Goal: Complete application form

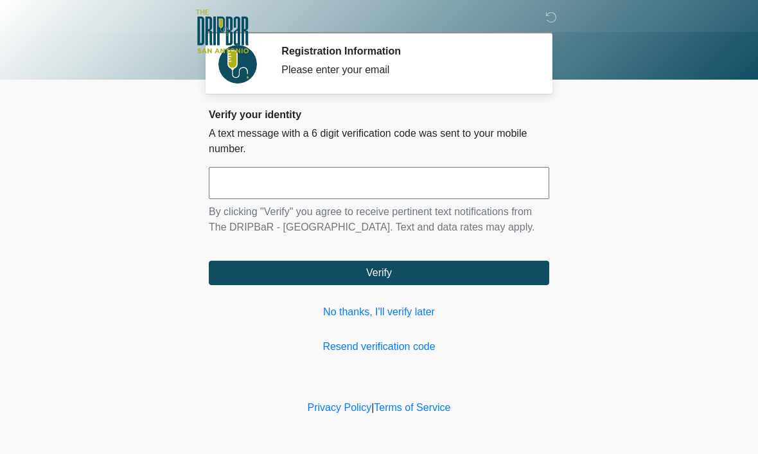
scroll to position [1, 0]
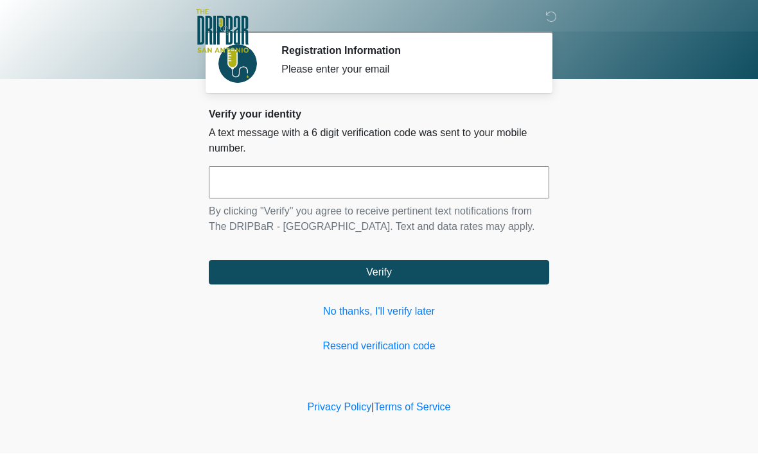
click at [250, 177] on input "text" at bounding box center [379, 183] width 340 height 32
type input "******"
click at [241, 283] on button "Verify" at bounding box center [379, 273] width 340 height 24
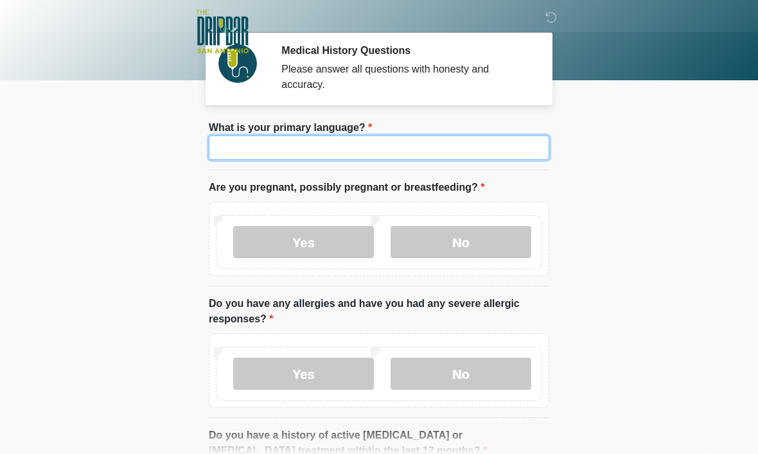
click at [211, 141] on input "What is your primary language?" at bounding box center [379, 148] width 340 height 24
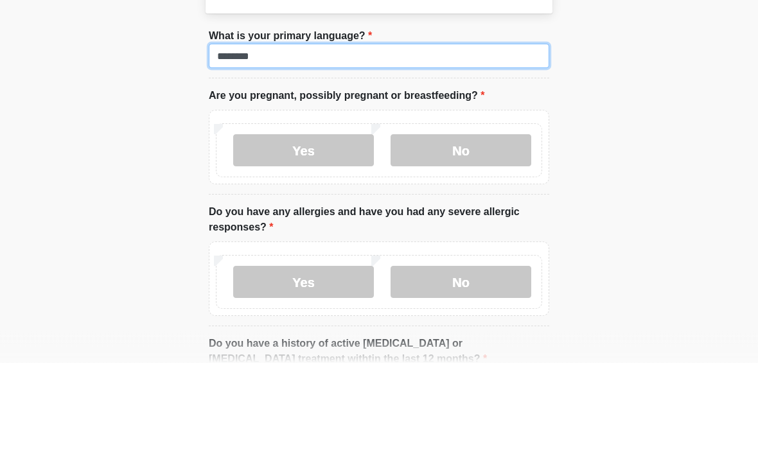
type input "*******"
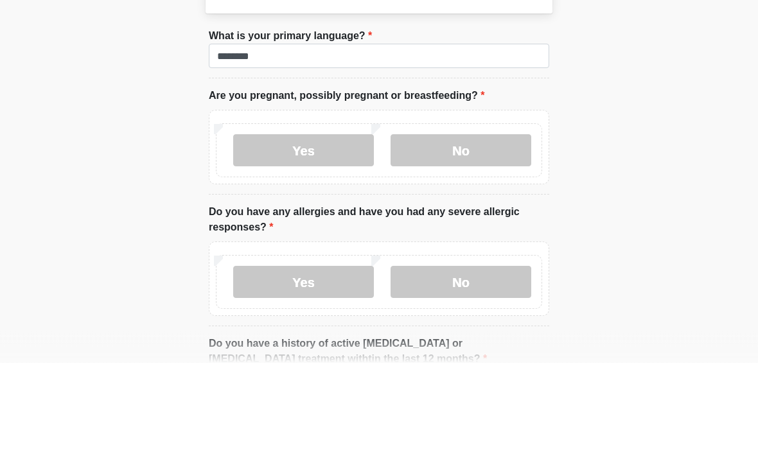
click at [455, 226] on label "No" at bounding box center [460, 242] width 141 height 32
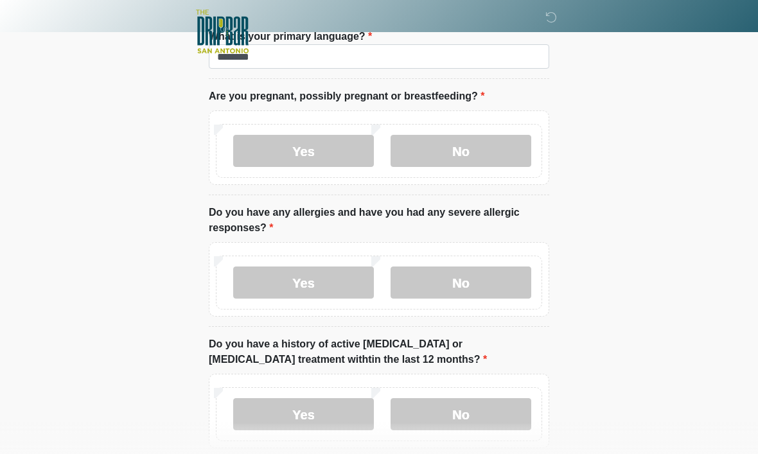
click at [446, 278] on label "No" at bounding box center [460, 283] width 141 height 32
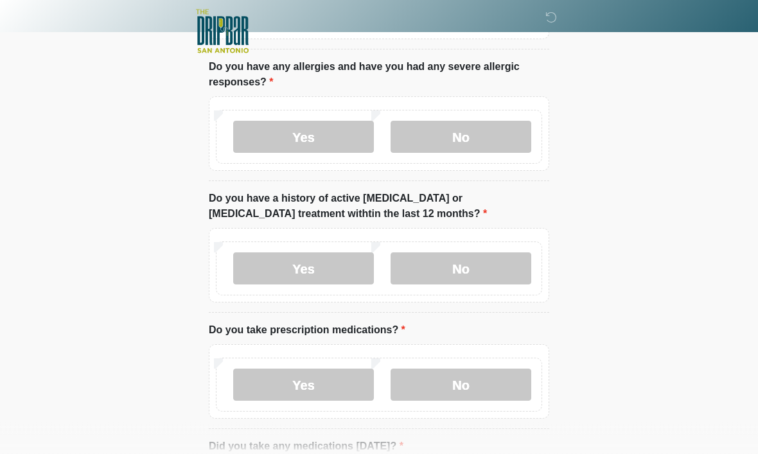
scroll to position [243, 0]
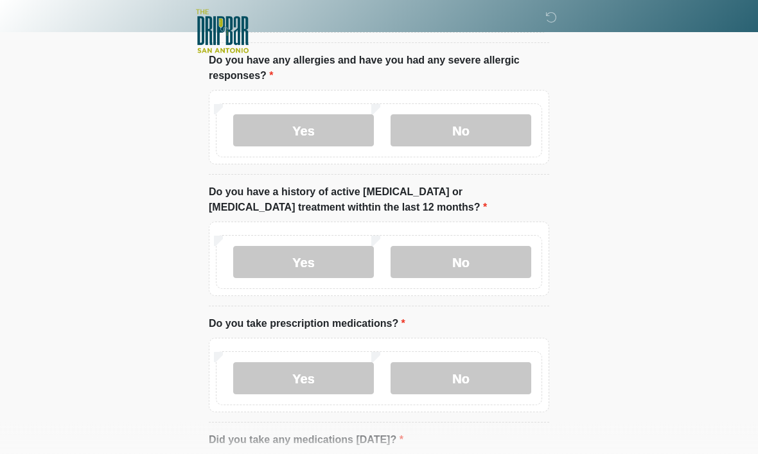
click at [438, 256] on label "No" at bounding box center [460, 263] width 141 height 32
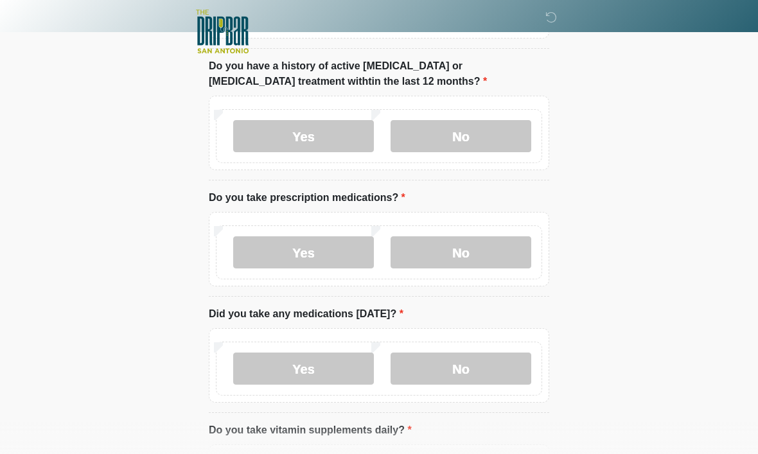
scroll to position [377, 0]
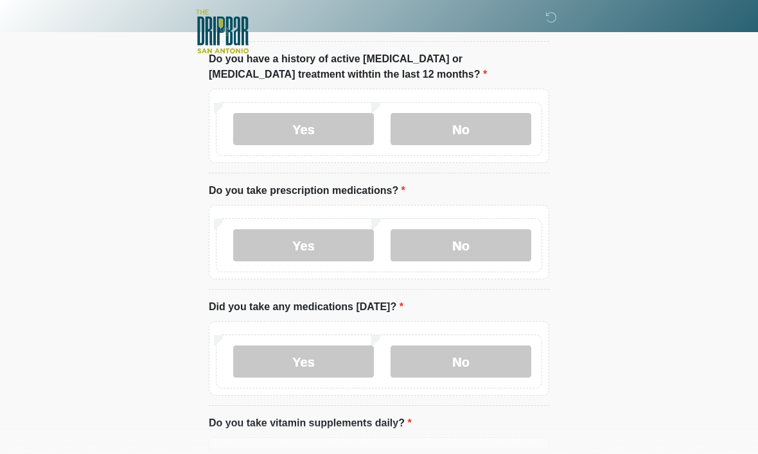
click at [299, 239] on label "Yes" at bounding box center [303, 245] width 141 height 32
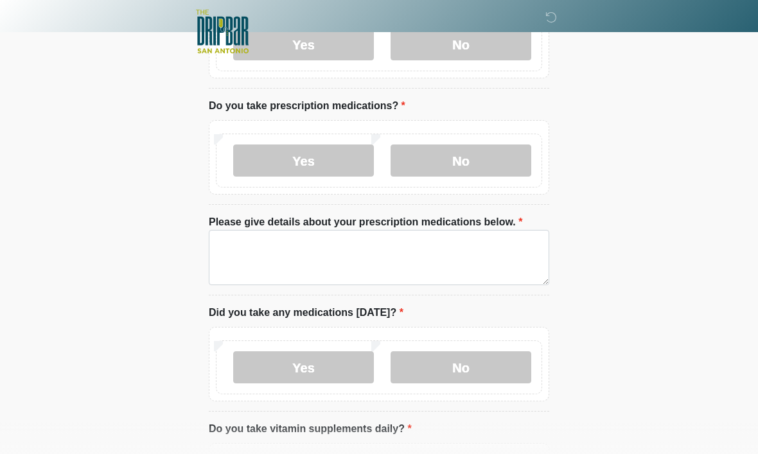
scroll to position [462, 0]
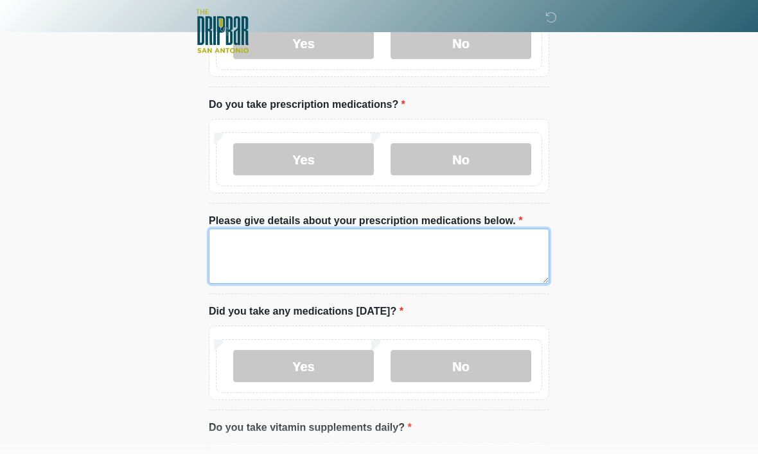
click at [240, 244] on textarea "Please give details about your prescription medications below." at bounding box center [379, 256] width 340 height 55
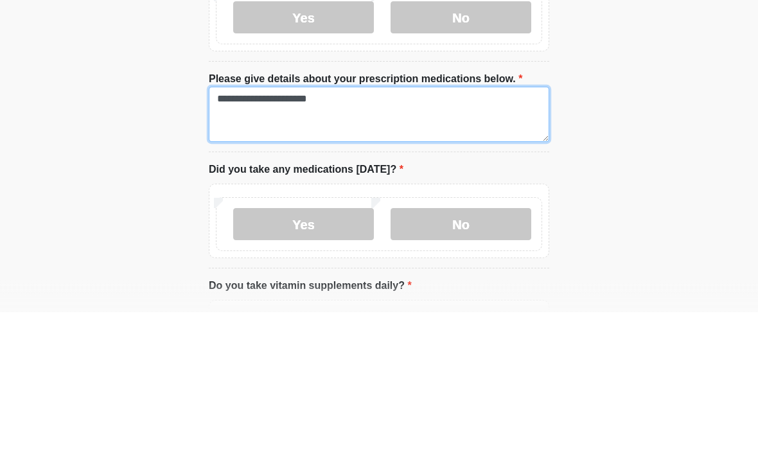
click at [409, 229] on textarea "**********" at bounding box center [379, 256] width 340 height 55
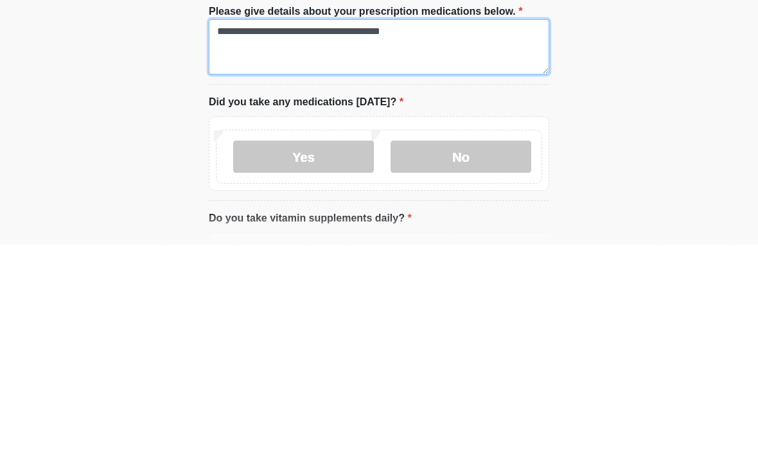
type textarea "**********"
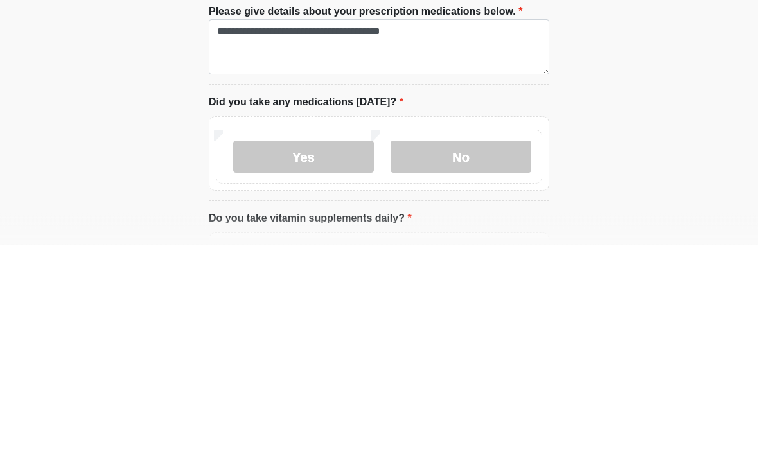
click at [287, 351] on label "Yes" at bounding box center [303, 367] width 141 height 32
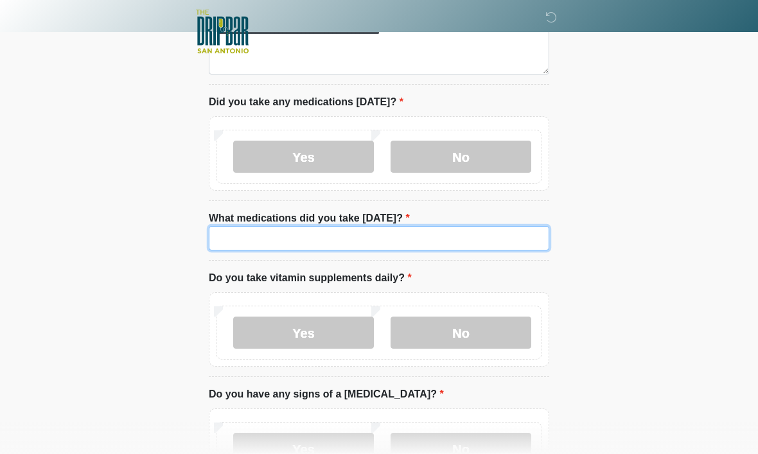
click at [241, 232] on input "What medications did you take [DATE]?" at bounding box center [379, 238] width 340 height 24
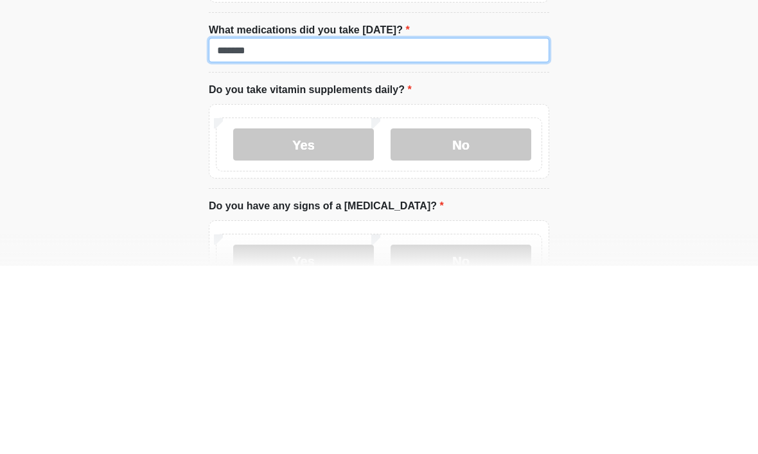
type input "*******"
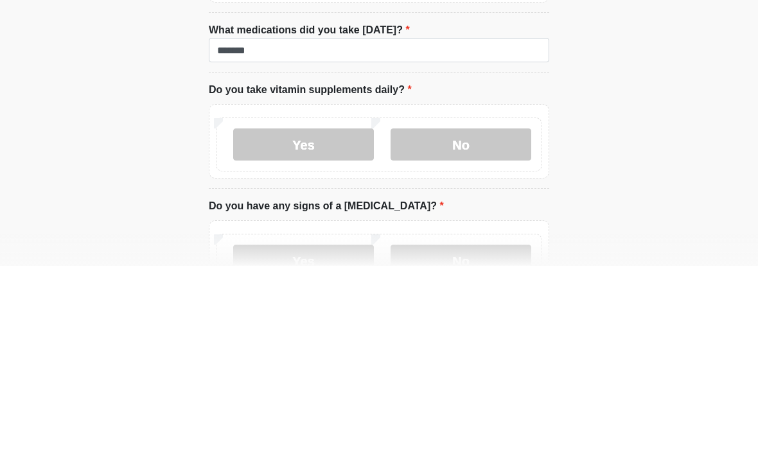
click at [424, 317] on label "No" at bounding box center [460, 333] width 141 height 32
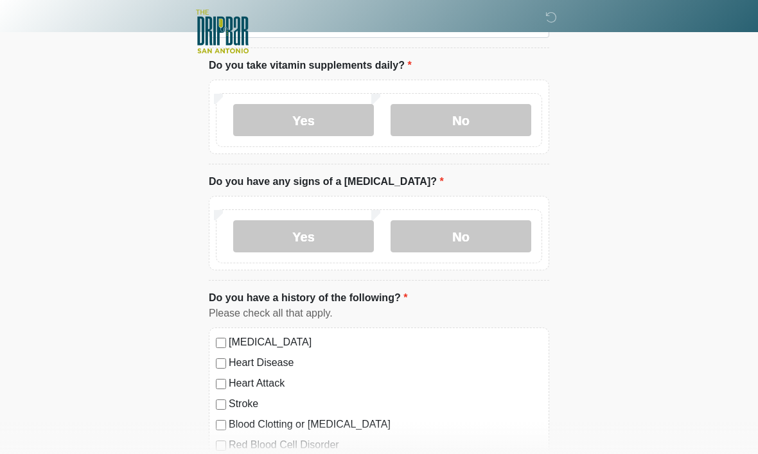
scroll to position [921, 0]
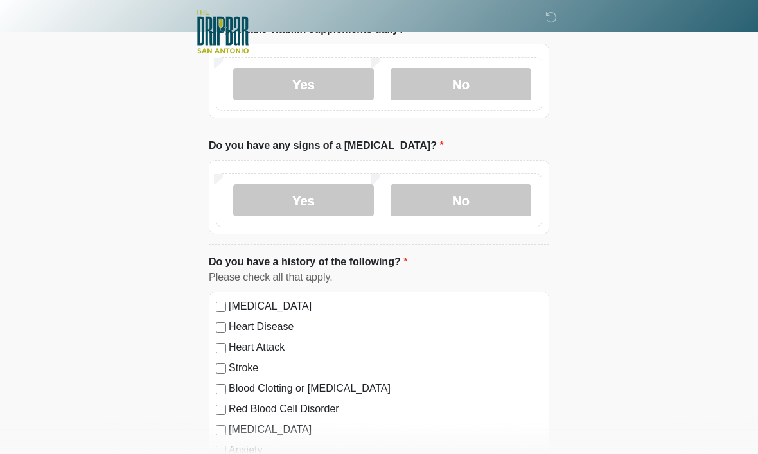
click at [434, 197] on label "No" at bounding box center [460, 200] width 141 height 32
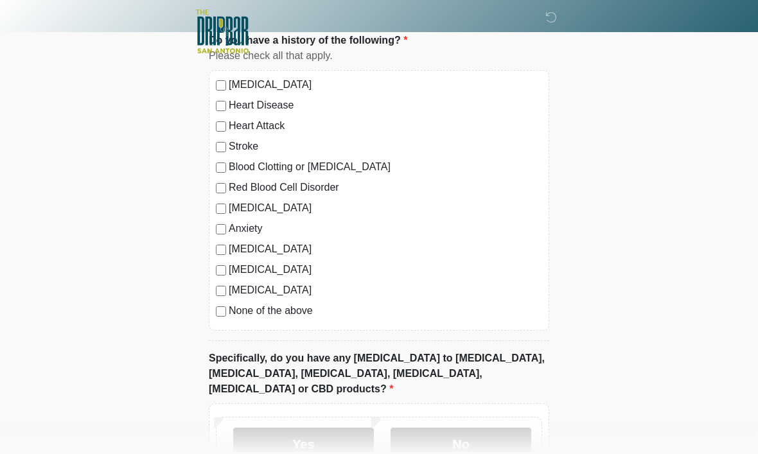
scroll to position [1218, 0]
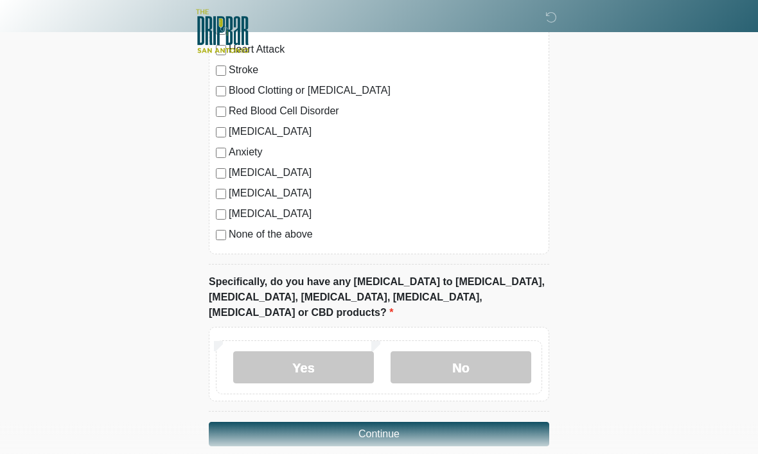
click at [426, 352] on label "No" at bounding box center [460, 368] width 141 height 32
click at [222, 423] on button "Continue" at bounding box center [379, 435] width 340 height 24
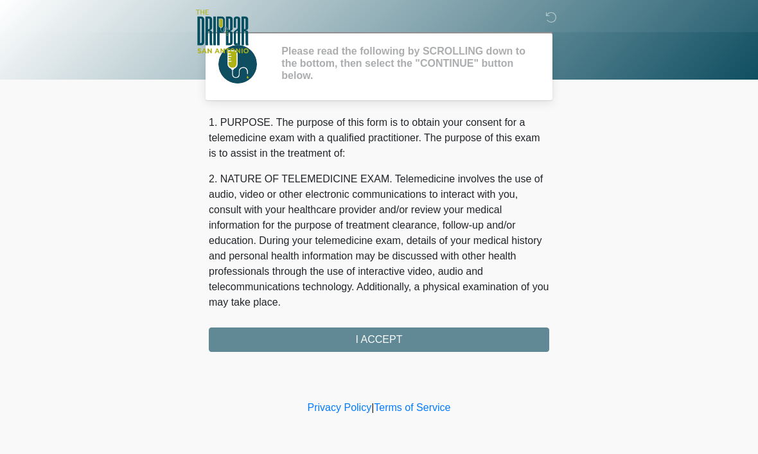
scroll to position [0, 0]
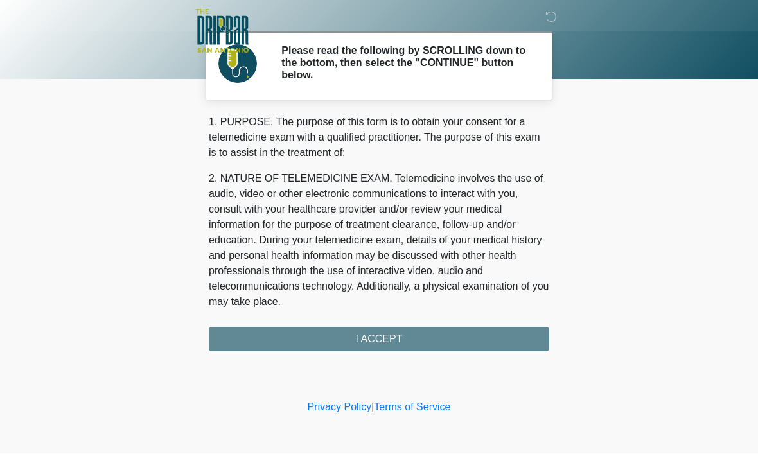
click at [241, 333] on div "1. PURPOSE. The purpose of this form is to obtain your consent for a telemedici…" at bounding box center [379, 233] width 340 height 237
click at [384, 333] on div "1. PURPOSE. The purpose of this form is to obtain your consent for a telemedici…" at bounding box center [379, 233] width 340 height 237
click at [367, 340] on div "1. PURPOSE. The purpose of this form is to obtain your consent for a telemedici…" at bounding box center [379, 233] width 340 height 237
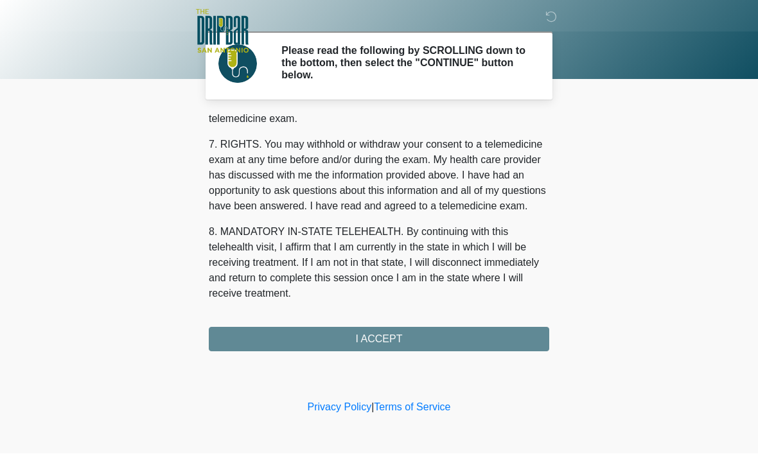
scroll to position [579, 0]
click at [359, 336] on button "I ACCEPT" at bounding box center [379, 340] width 340 height 24
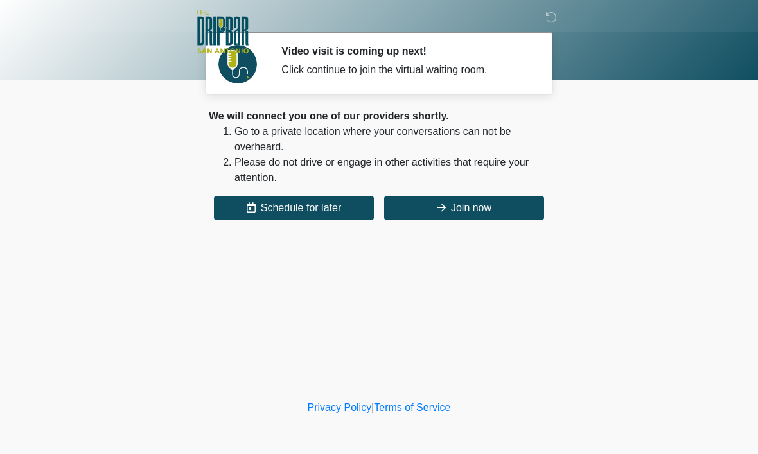
click at [427, 202] on button "Join now" at bounding box center [464, 208] width 160 height 24
